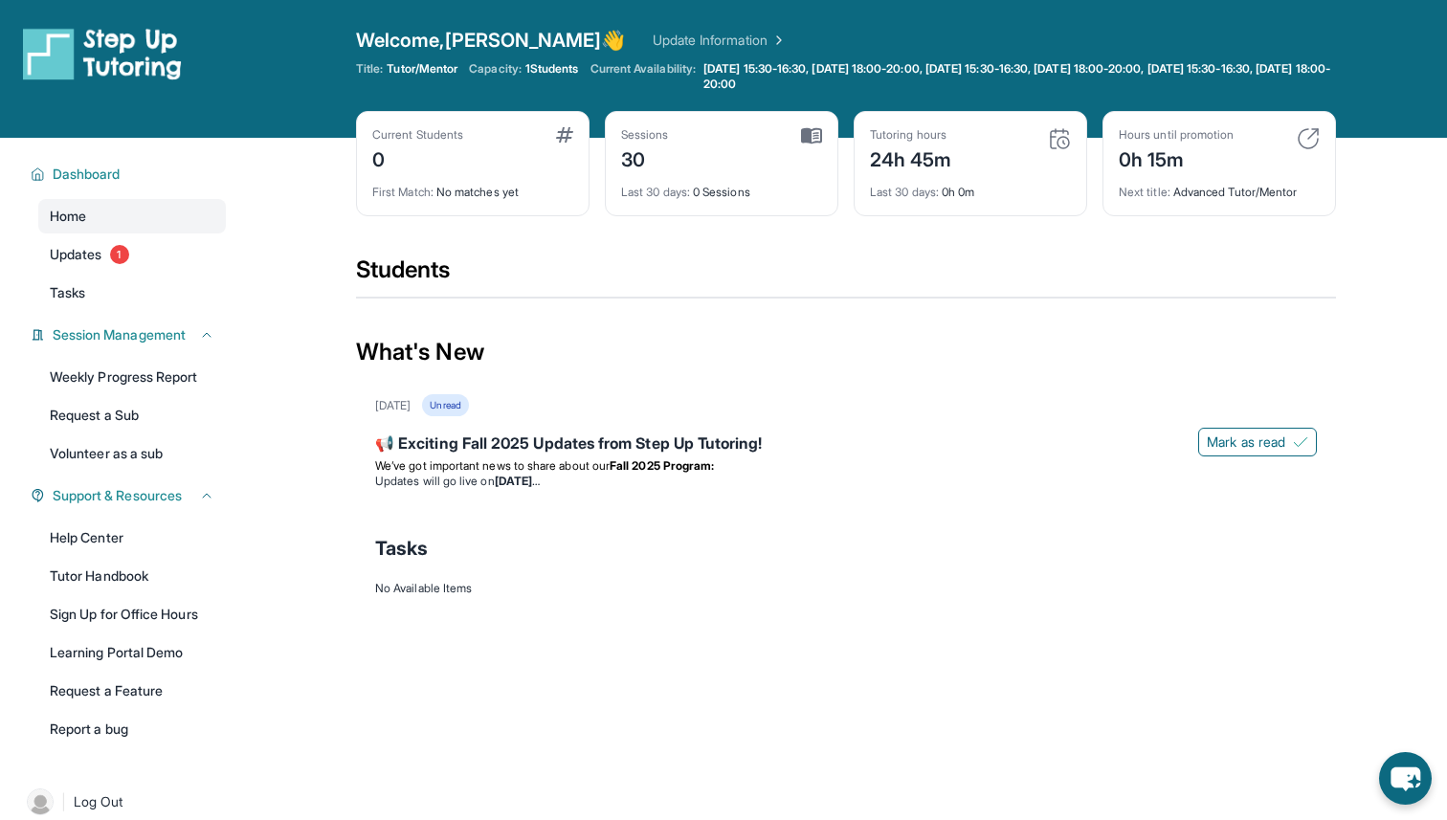
click at [507, 263] on div "Students" at bounding box center [846, 276] width 980 height 42
click at [410, 289] on div "Students" at bounding box center [846, 276] width 980 height 42
click at [451, 284] on div "Students" at bounding box center [846, 276] width 980 height 42
click at [606, 279] on div "Students" at bounding box center [846, 276] width 980 height 42
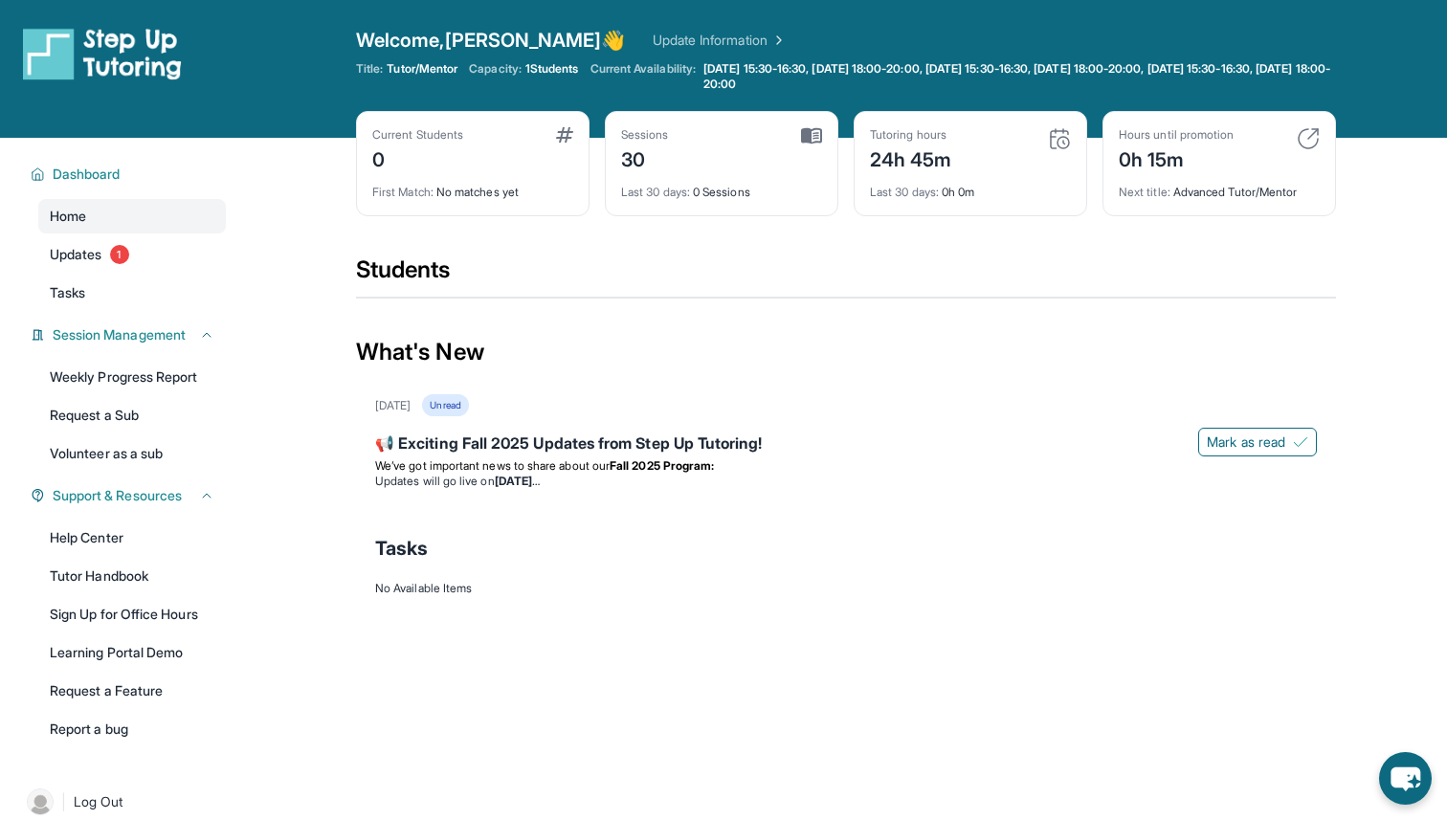
click at [606, 279] on div "Students" at bounding box center [846, 276] width 980 height 42
click at [782, 281] on div "Students" at bounding box center [846, 276] width 980 height 42
click at [440, 262] on div "Students" at bounding box center [846, 276] width 980 height 42
click at [456, 275] on div "Students" at bounding box center [846, 276] width 980 height 42
